Goal: Communication & Community: Ask a question

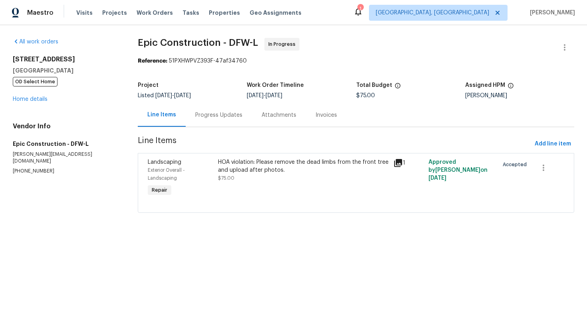
click at [225, 117] on div "Progress Updates" at bounding box center [218, 115] width 47 height 8
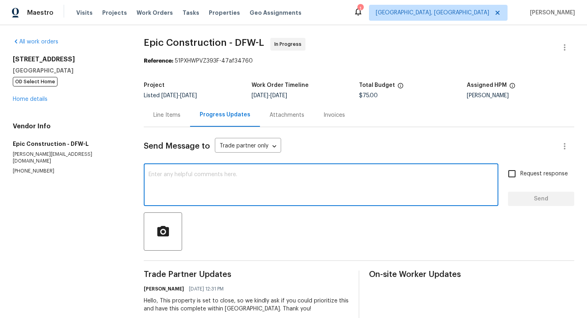
click at [220, 188] on textarea at bounding box center [320, 186] width 345 height 28
drag, startPoint x: 222, startPoint y: 176, endPoint x: 158, endPoint y: 163, distance: 65.5
click at [158, 163] on div "Send Message to Trade partner only Trade partner only ​ Hello, Cpuld you l x ​ …" at bounding box center [359, 225] width 430 height 196
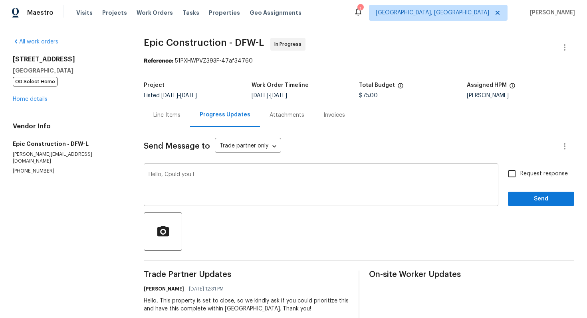
click at [168, 171] on div "Hello, Cpuld you l x ​" at bounding box center [321, 186] width 354 height 41
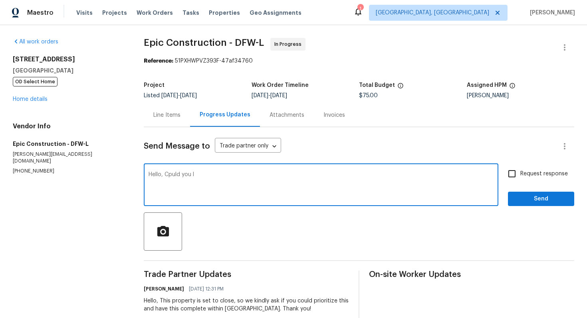
click at [174, 176] on textarea "Hello, Cpuld you l" at bounding box center [320, 186] width 345 height 28
drag, startPoint x: 174, startPoint y: 176, endPoint x: 247, endPoint y: 176, distance: 73.0
click at [247, 176] on textarea "Hello, Cpuld you l" at bounding box center [320, 186] width 345 height 28
type textarea "Hello, Could you please help us with the ETA? Thank you!"
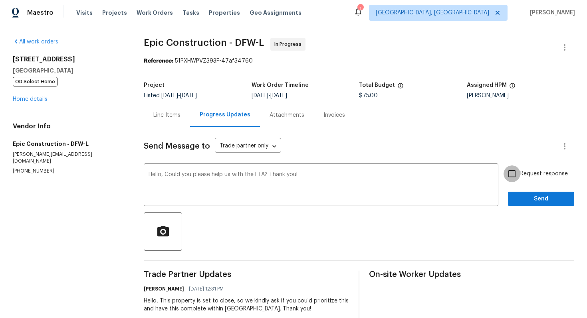
click at [514, 179] on input "Request response" at bounding box center [511, 174] width 17 height 17
checkbox input "true"
click at [515, 197] on span "Send" at bounding box center [540, 199] width 53 height 10
